Goal: Task Accomplishment & Management: Complete application form

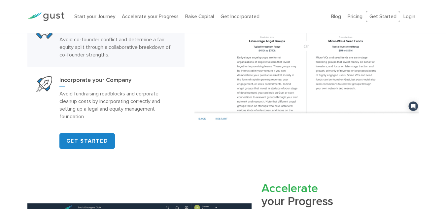
scroll to position [562, 0]
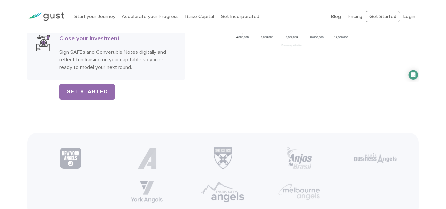
scroll to position [1091, 0]
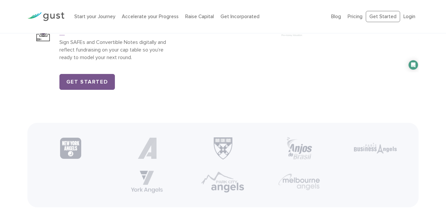
click at [104, 90] on link "Get Started" at bounding box center [87, 82] width 56 height 16
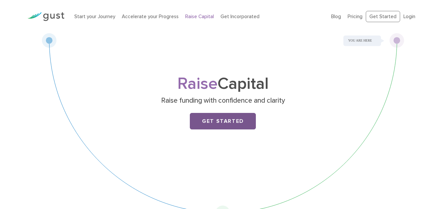
click at [228, 128] on link "Get Started" at bounding box center [223, 121] width 66 height 17
